Goal: Contribute content: Contribute content

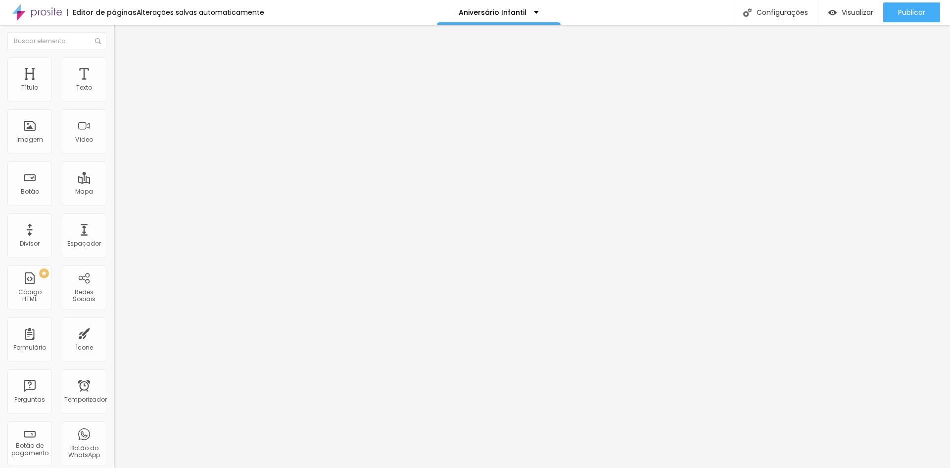
click at [114, 85] on span "Trocar imagem" at bounding box center [141, 81] width 54 height 8
click at [120, 85] on font "Trocar imagem" at bounding box center [144, 81] width 48 height 8
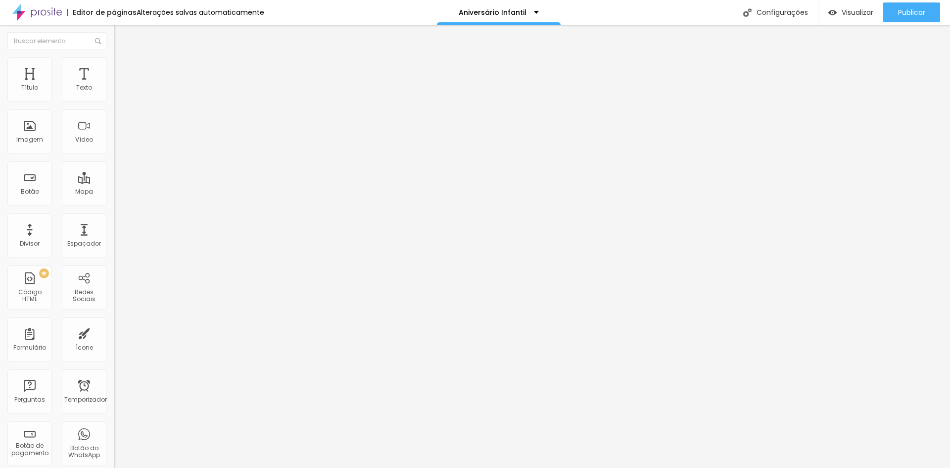
click at [847, 13] on font "Visualizar" at bounding box center [858, 12] width 32 height 10
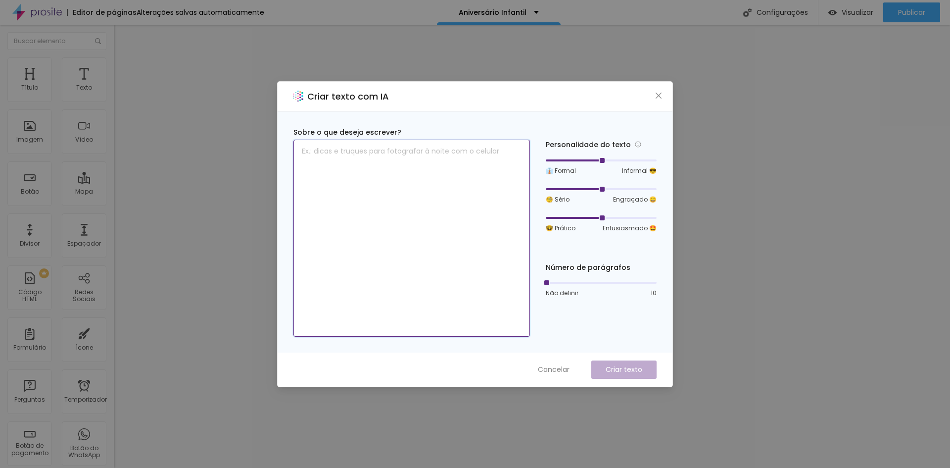
click at [460, 158] on textarea at bounding box center [411, 238] width 237 height 197
click at [301, 150] on textarea "Aniversário de 6 anos da [PERSON_NAME]" at bounding box center [411, 238] width 237 height 197
type textarea "fotos do Aniversário de 6 anos da [PERSON_NAME]"
click at [629, 371] on font "Criar texto" at bounding box center [624, 369] width 37 height 10
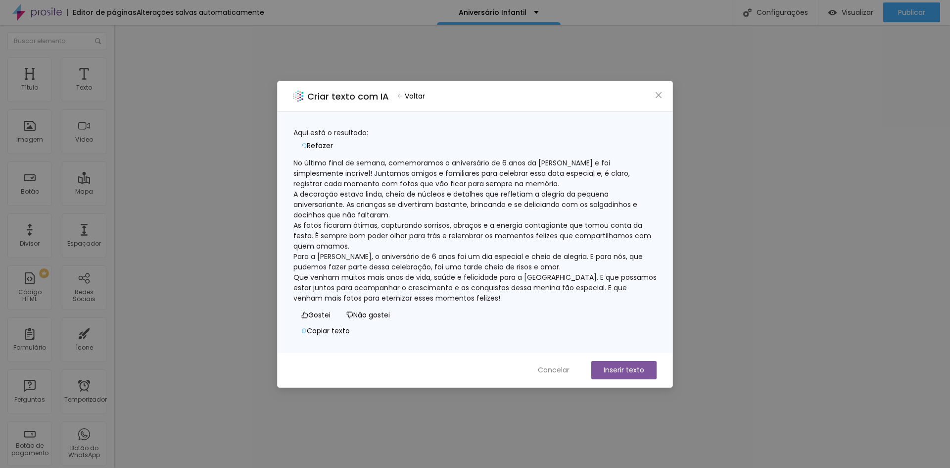
click at [425, 98] on font "Voltar" at bounding box center [415, 96] width 20 height 10
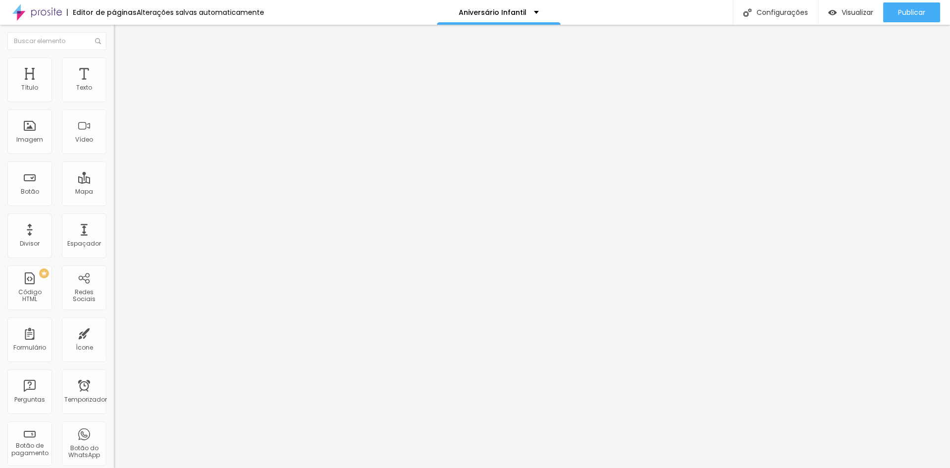
click at [120, 85] on font "Trocar imagem" at bounding box center [144, 81] width 48 height 8
click at [114, 204] on input "[URL][DOMAIN_NAME]" at bounding box center [173, 199] width 119 height 10
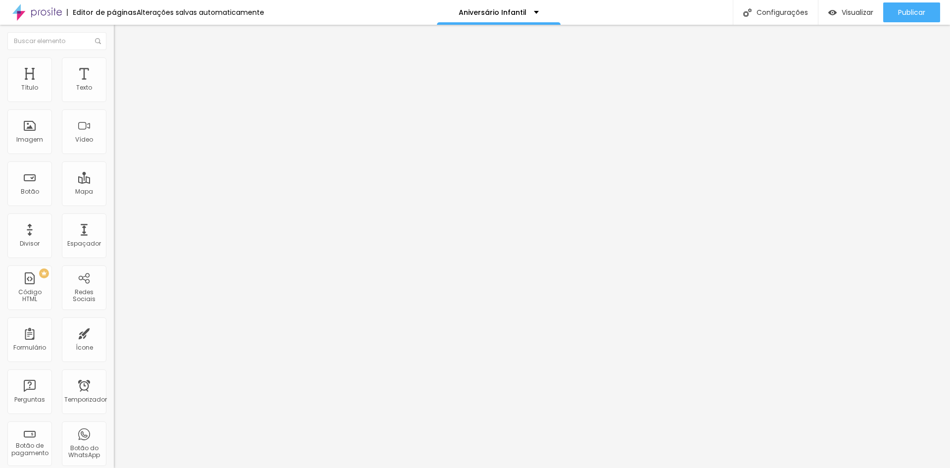
click at [114, 204] on input "[URL][DOMAIN_NAME]" at bounding box center [173, 199] width 119 height 10
paste input "42404"
type input "[URL][DOMAIN_NAME]"
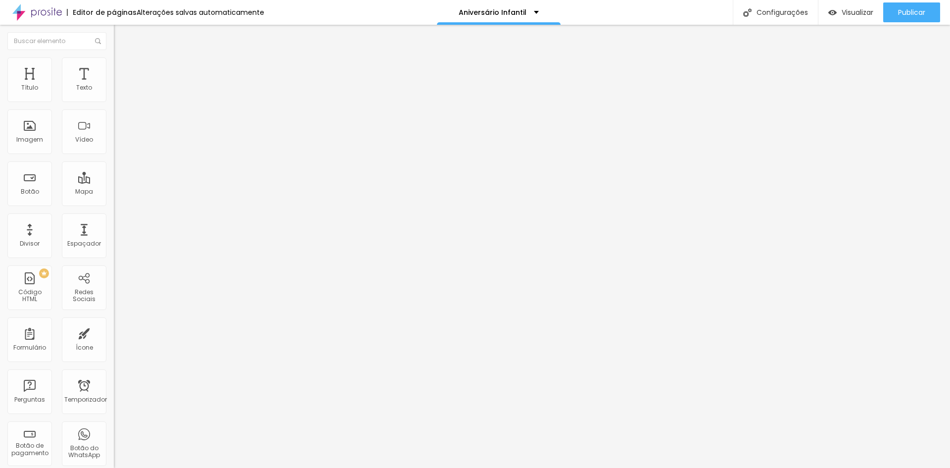
click at [114, 321] on div "Editar nulo Conteúdo Estilo Avançado Texto Veja aqui Alinhamento Tamanho Pequen…" at bounding box center [171, 246] width 114 height 443
click at [900, 11] on font "Publicar" at bounding box center [911, 12] width 27 height 10
click at [862, 7] on font "Visualizar" at bounding box center [849, 12] width 32 height 10
click at [120, 85] on font "Trocar imagem" at bounding box center [144, 81] width 48 height 8
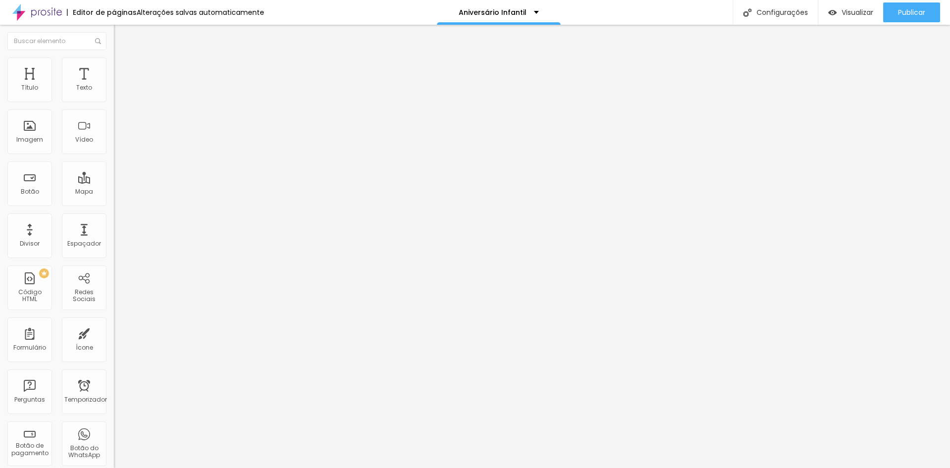
click at [114, 203] on input "[URL][DOMAIN_NAME]" at bounding box center [173, 199] width 119 height 10
paste input "42405"
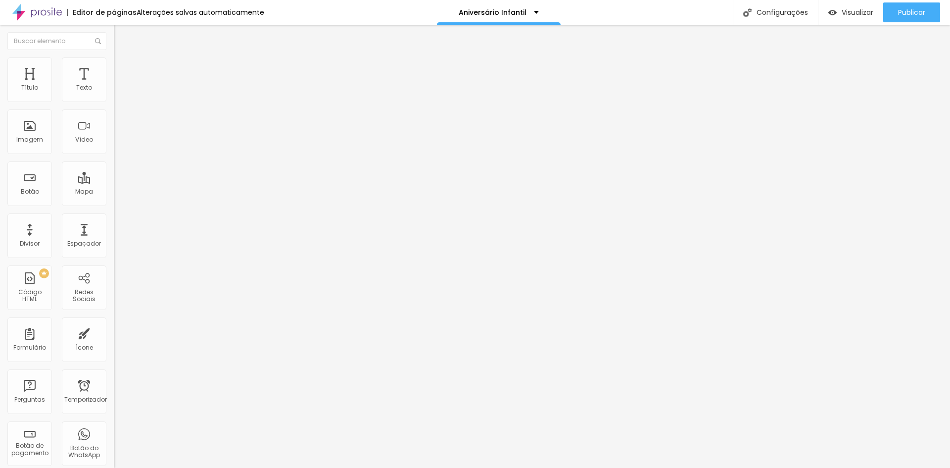
type input "[URL][DOMAIN_NAME]"
click at [114, 204] on input "[URL][DOMAIN_NAME]" at bounding box center [173, 199] width 119 height 10
click at [898, 7] on font "Publicar" at bounding box center [911, 12] width 27 height 10
click at [862, 14] on font "Visualizar" at bounding box center [849, 12] width 32 height 10
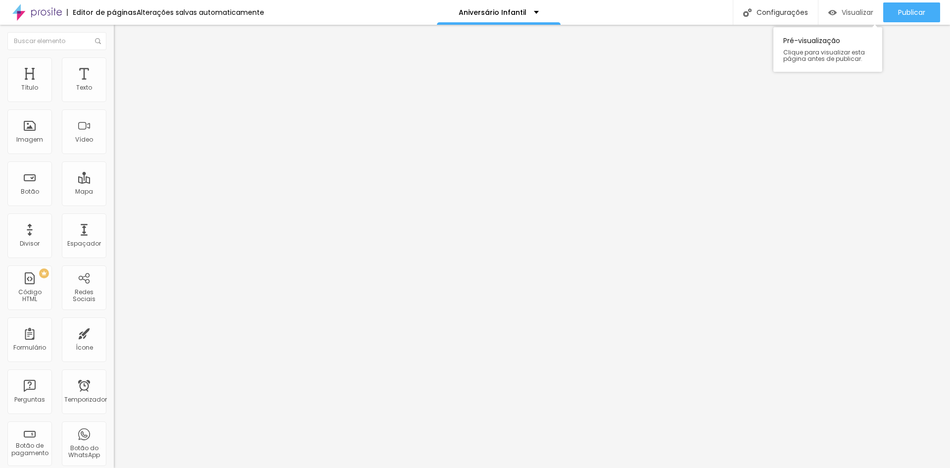
click at [842, 12] on font "Visualizar" at bounding box center [858, 12] width 32 height 10
click at [907, 16] on font "Publicar" at bounding box center [911, 12] width 27 height 10
